Goal: Submit feedback/report problem

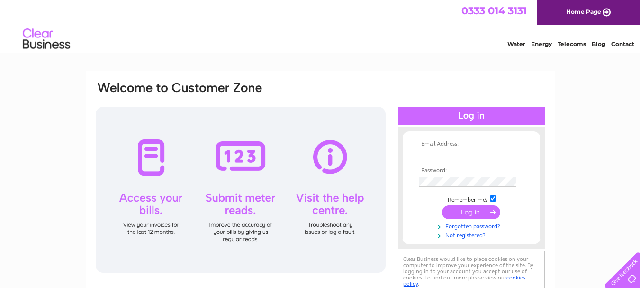
type input "[EMAIL_ADDRESS][DOMAIN_NAME]"
click at [477, 210] on input "submit" at bounding box center [471, 211] width 58 height 13
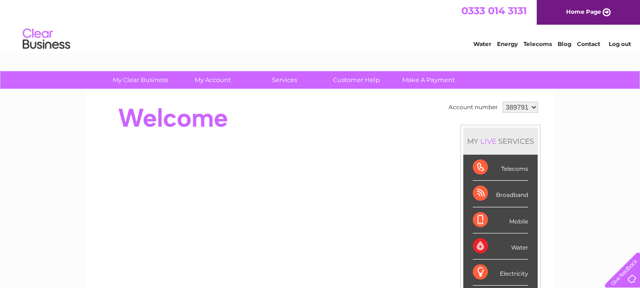
click at [481, 167] on div "Telecoms" at bounding box center [500, 167] width 55 height 26
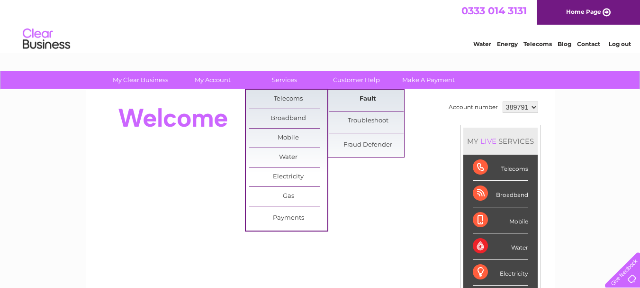
click at [366, 97] on link "Fault" at bounding box center [368, 99] width 78 height 19
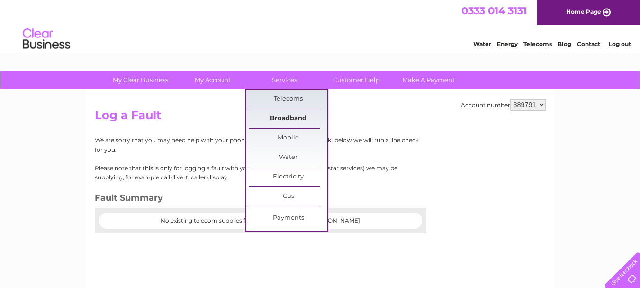
click at [284, 113] on link "Broadband" at bounding box center [288, 118] width 78 height 19
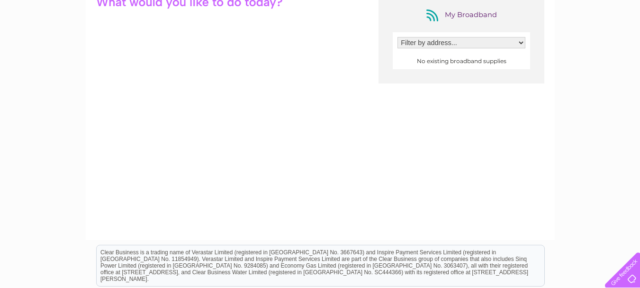
scroll to position [95, 0]
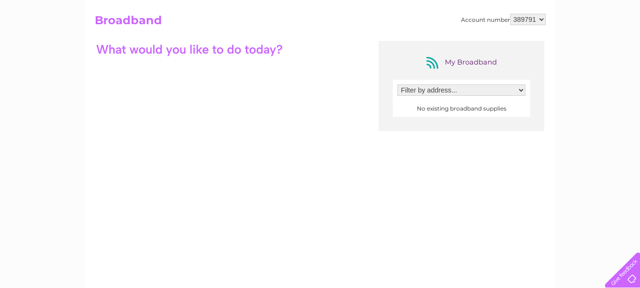
click at [521, 89] on select "Filter by address..." at bounding box center [462, 89] width 128 height 11
click at [423, 107] on center "No existing broadband supplies" at bounding box center [462, 108] width 128 height 7
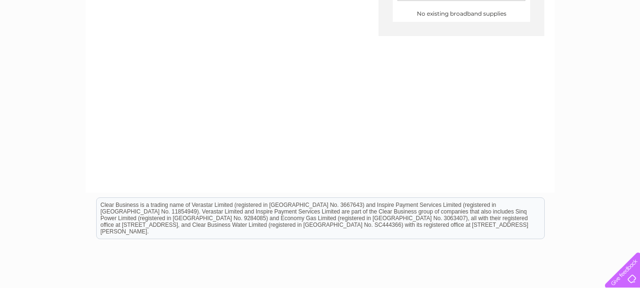
scroll to position [263, 0]
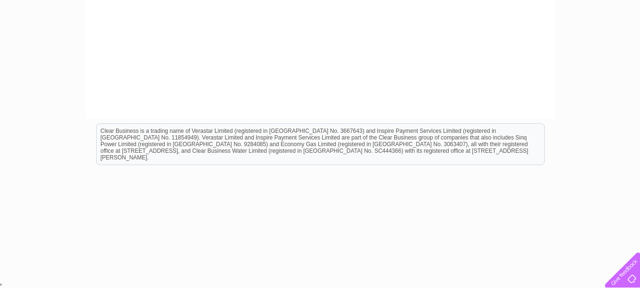
click at [624, 277] on div at bounding box center [620, 267] width 39 height 39
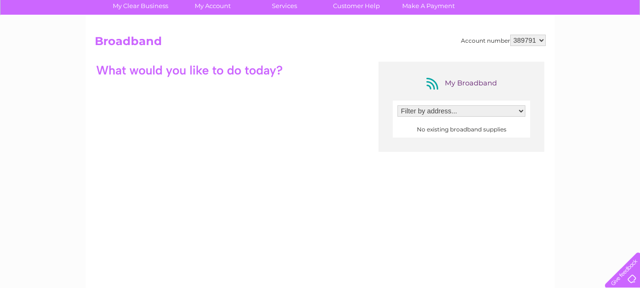
click at [524, 113] on select "Filter by address..." at bounding box center [462, 110] width 128 height 11
click at [398, 105] on select "Filter by address..." at bounding box center [462, 110] width 128 height 11
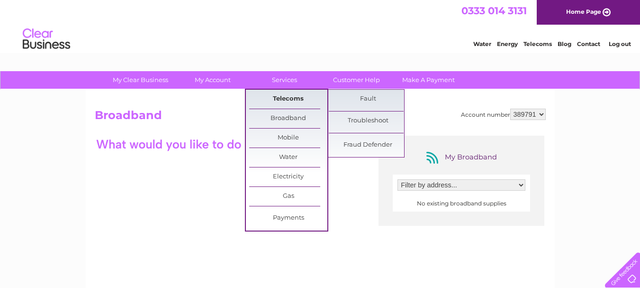
click at [280, 97] on link "Telecoms" at bounding box center [288, 99] width 78 height 19
click at [366, 99] on link "Fault" at bounding box center [368, 99] width 78 height 19
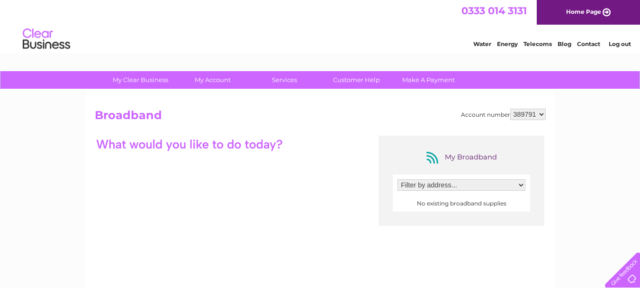
click at [540, 116] on select "389791" at bounding box center [528, 114] width 36 height 11
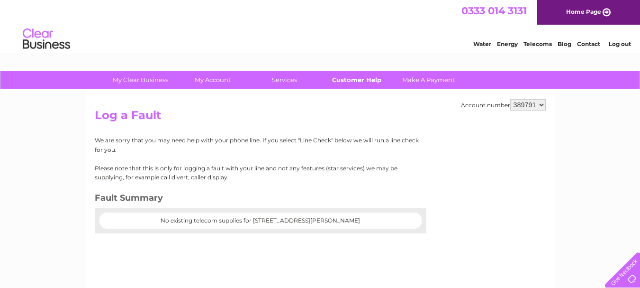
click at [360, 78] on link "Customer Help" at bounding box center [357, 80] width 78 height 18
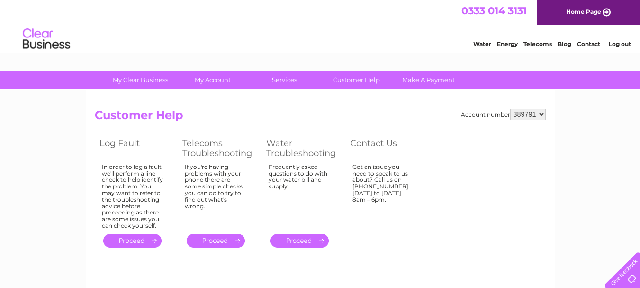
click at [219, 241] on link "." at bounding box center [216, 241] width 58 height 14
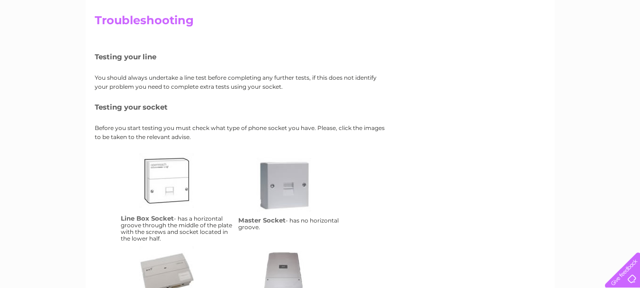
scroll to position [142, 0]
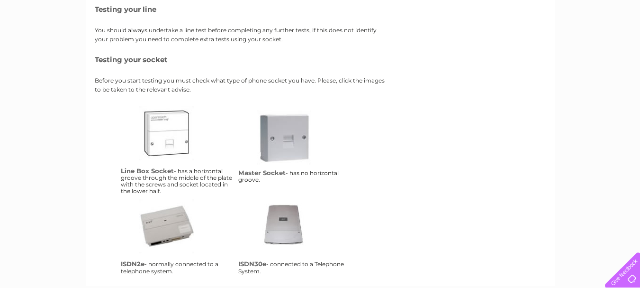
click at [172, 142] on link "lbs" at bounding box center [177, 144] width 76 height 76
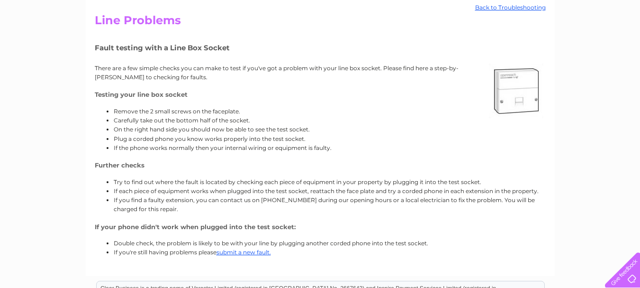
scroll to position [142, 0]
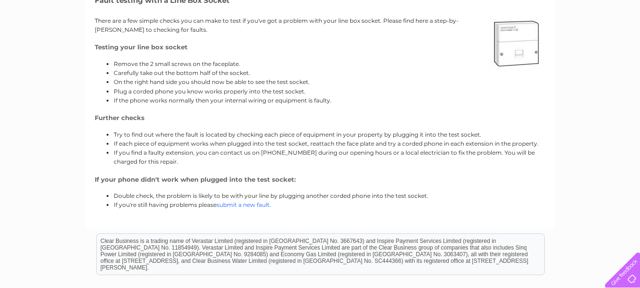
click at [237, 205] on link "submit a new fault." at bounding box center [244, 204] width 54 height 7
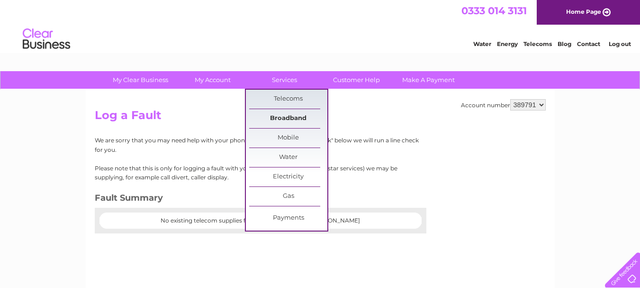
click at [289, 117] on link "Broadband" at bounding box center [288, 118] width 78 height 19
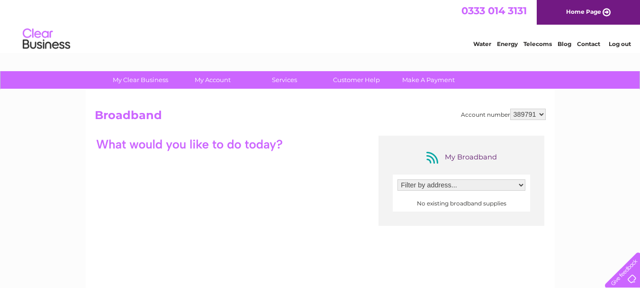
click at [627, 275] on div at bounding box center [620, 267] width 39 height 39
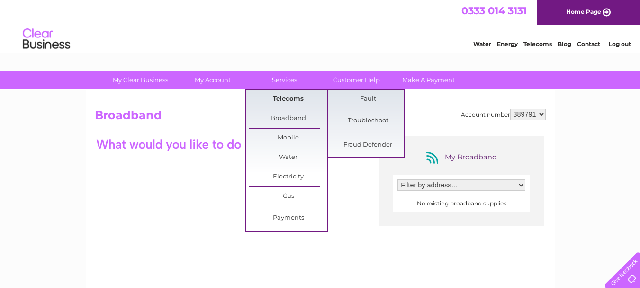
click at [283, 99] on link "Telecoms" at bounding box center [288, 99] width 78 height 19
click at [357, 99] on link "Fault" at bounding box center [368, 99] width 78 height 19
